Goal: Task Accomplishment & Management: Use online tool/utility

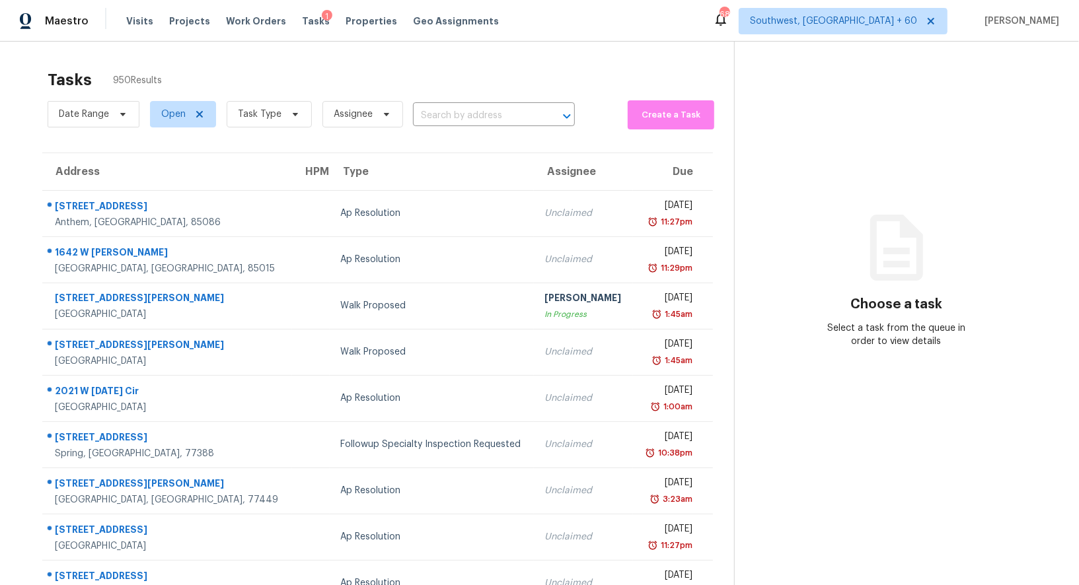
click at [486, 113] on input "text" at bounding box center [475, 116] width 125 height 20
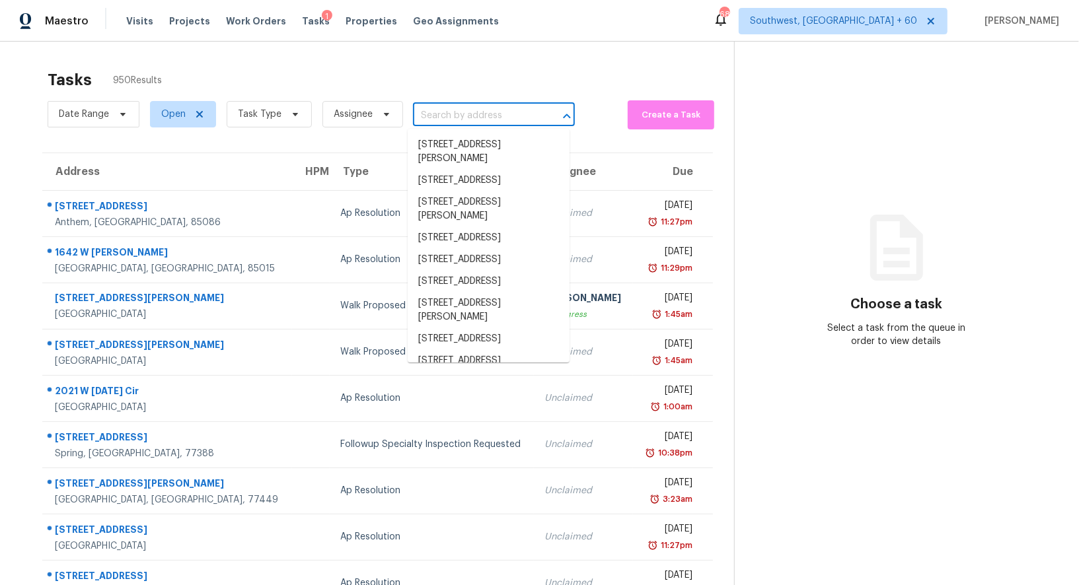
paste input "[STREET_ADDRESS]"
type input "[STREET_ADDRESS]"
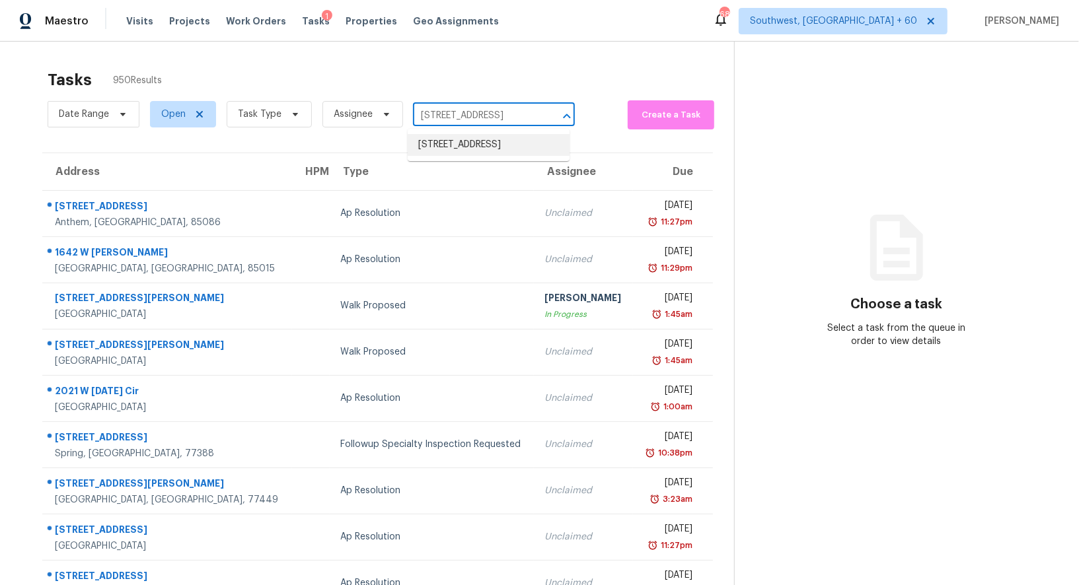
click at [478, 149] on li "[STREET_ADDRESS]" at bounding box center [489, 145] width 162 height 22
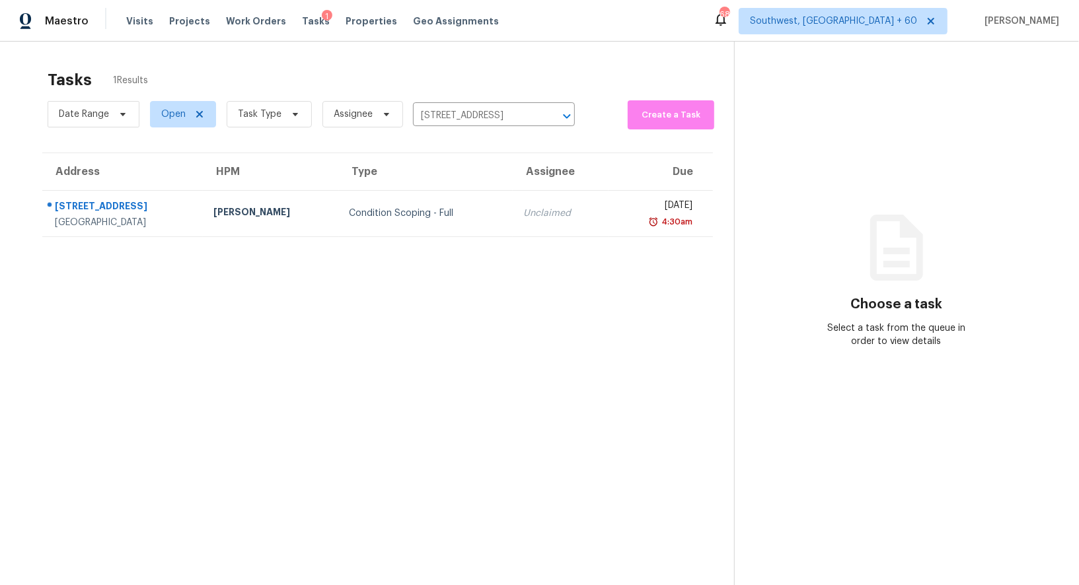
click at [469, 205] on td "Condition Scoping - Full" at bounding box center [426, 213] width 174 height 46
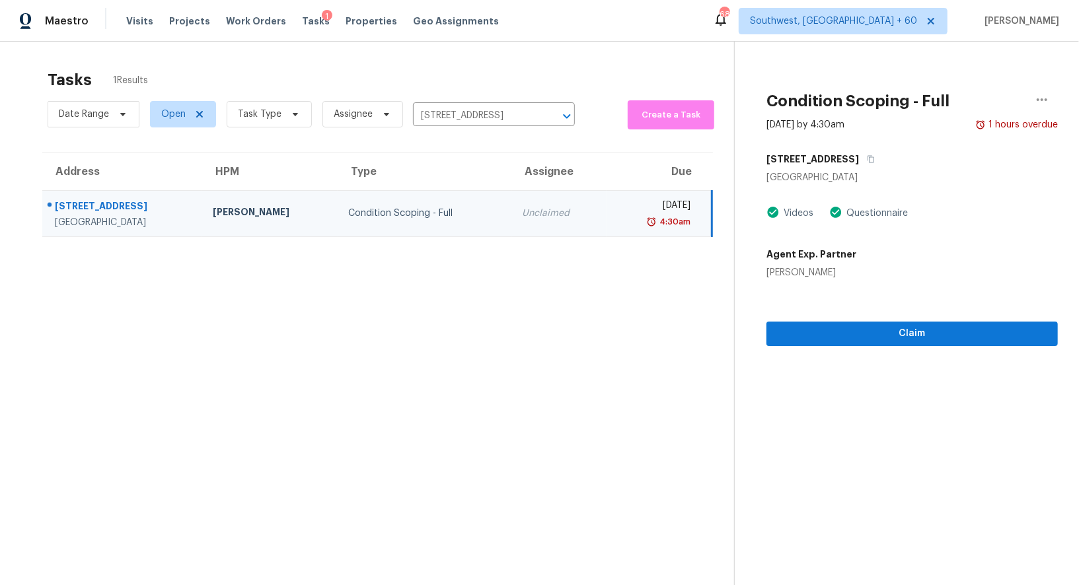
click at [918, 320] on div "Claim" at bounding box center [912, 313] width 291 height 67
click at [498, 113] on input "[STREET_ADDRESS]" at bounding box center [475, 116] width 125 height 20
click at [522, 217] on div "Unclaimed" at bounding box center [559, 213] width 74 height 13
click at [894, 348] on section "Condition Scoping - Full [DATE] by 4:30am 1 hours overdue [STREET_ADDRESS] Vide…" at bounding box center [896, 334] width 324 height 585
click at [903, 340] on span "Claim" at bounding box center [912, 334] width 270 height 17
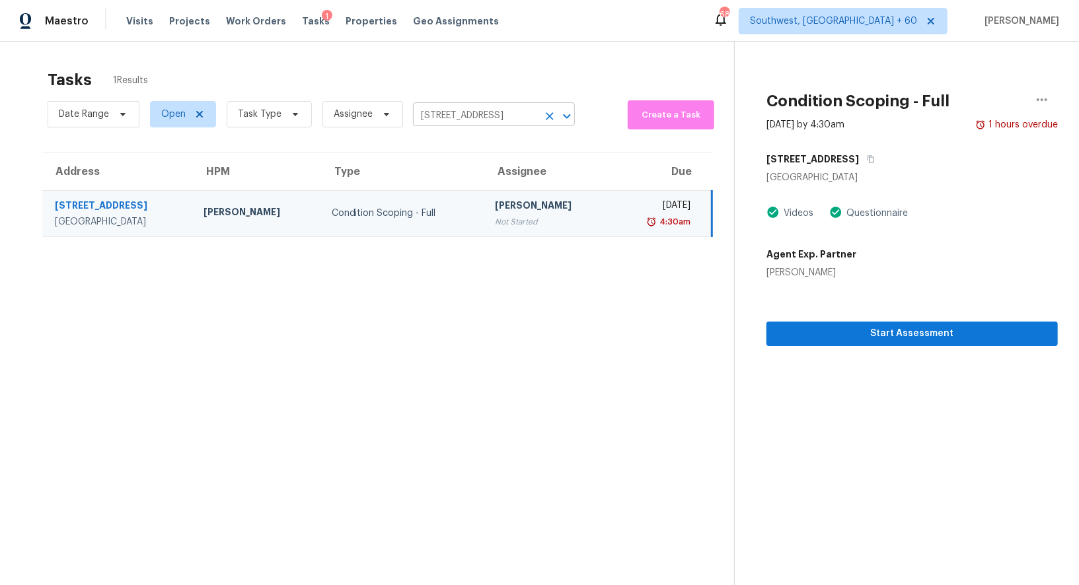
click at [489, 115] on input "[STREET_ADDRESS]" at bounding box center [475, 116] width 125 height 20
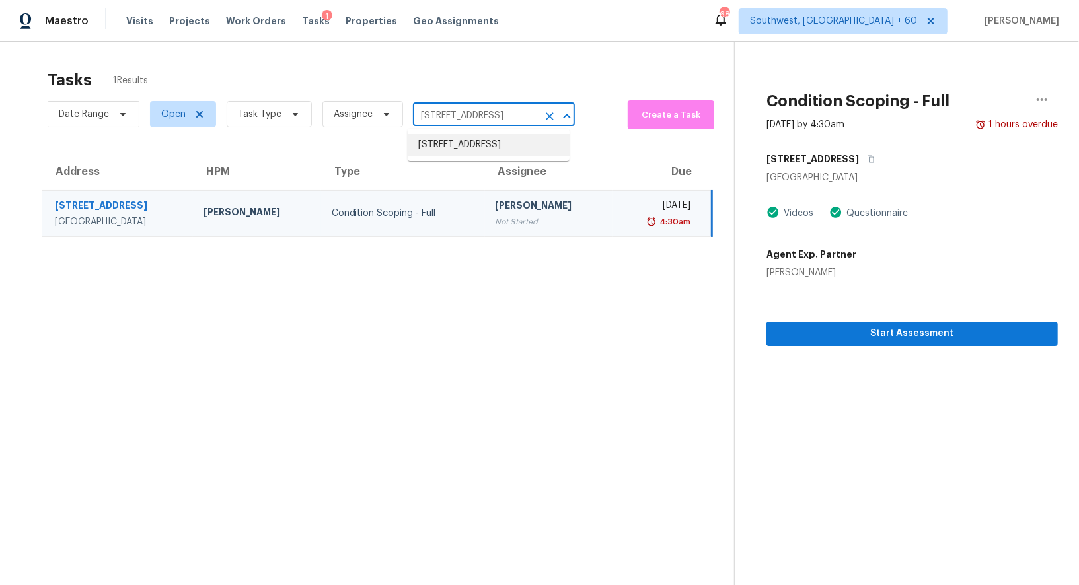
paste input "[STREET_ADDRESS][PERSON_NAME]"
type input "[STREET_ADDRESS][PERSON_NAME]"
click at [489, 131] on ul "[STREET_ADDRESS]" at bounding box center [489, 145] width 162 height 32
click at [489, 144] on li "[STREET_ADDRESS]" at bounding box center [489, 145] width 162 height 22
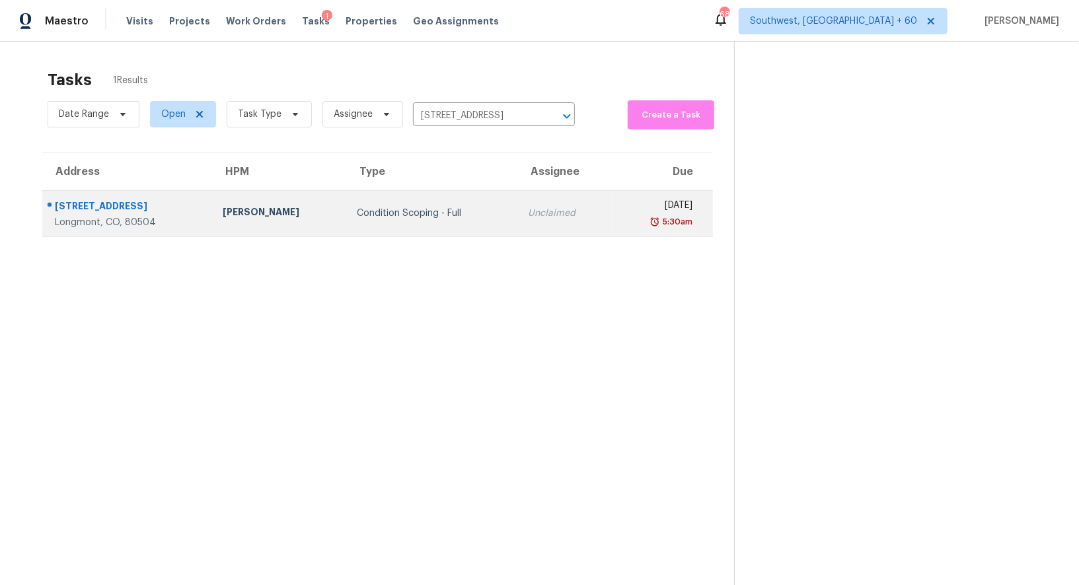
click at [529, 219] on div "Unclaimed" at bounding box center [565, 213] width 73 height 13
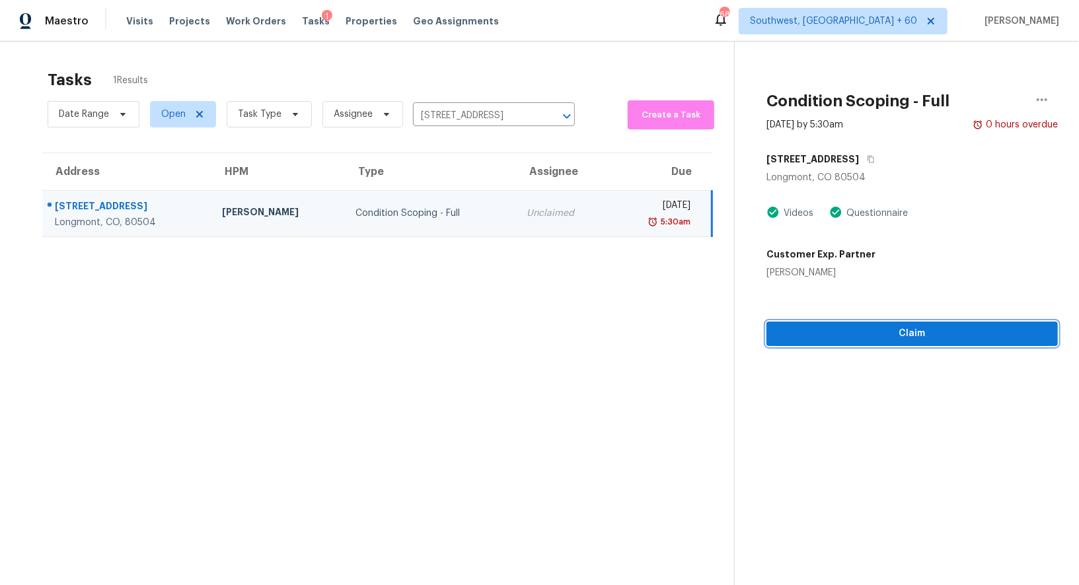
click at [928, 344] on button "Claim" at bounding box center [912, 334] width 291 height 24
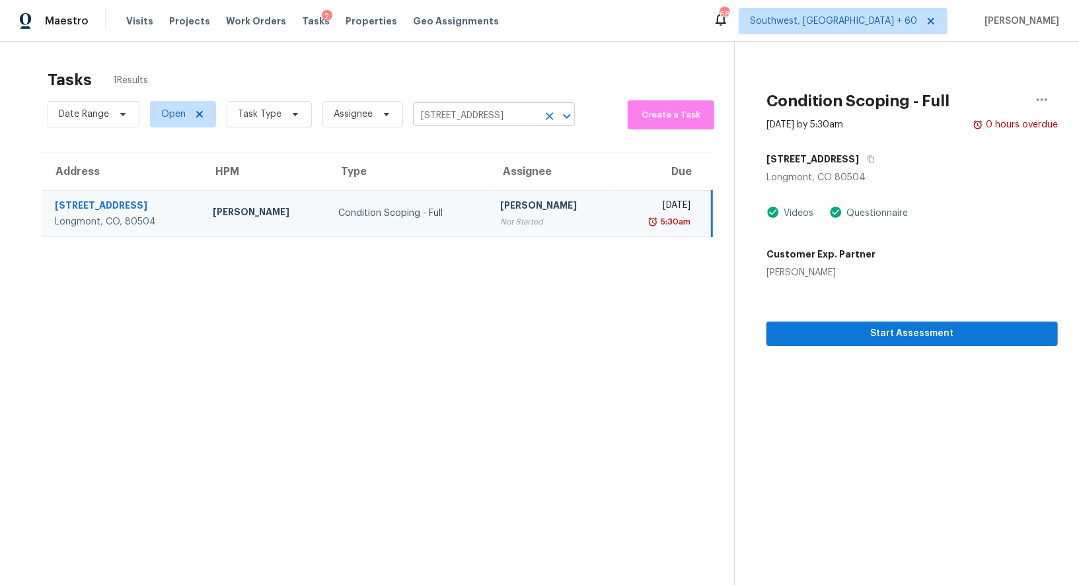
click at [505, 114] on input "[STREET_ADDRESS]" at bounding box center [475, 116] width 125 height 20
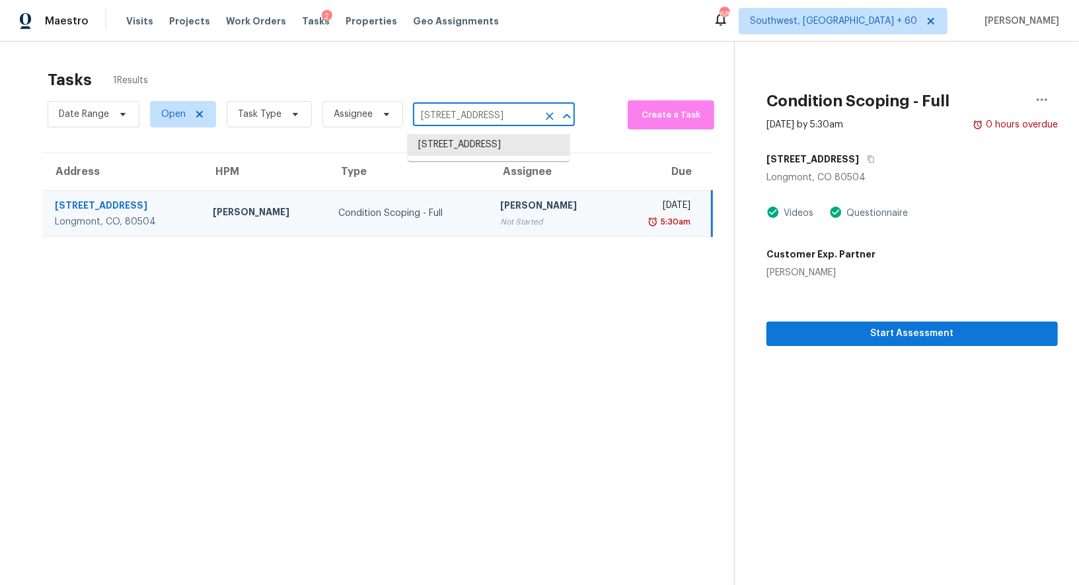
paste input "[STREET_ADDRESS]"
type input "[STREET_ADDRESS]"
click at [506, 146] on li "[STREET_ADDRESS]" at bounding box center [489, 145] width 162 height 22
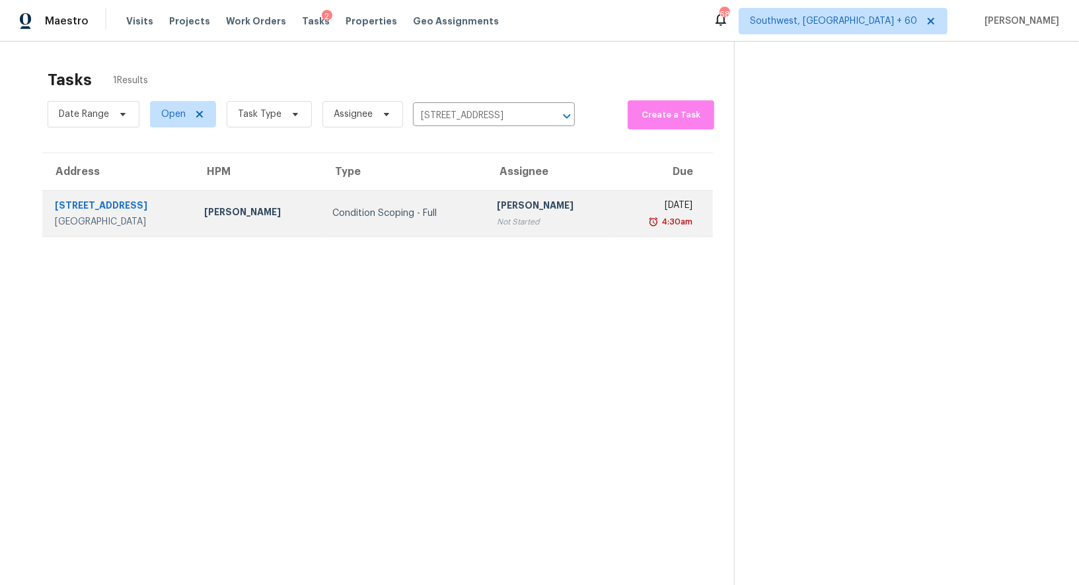
click at [519, 226] on div "Not Started" at bounding box center [550, 221] width 107 height 13
